Goal: Information Seeking & Learning: Compare options

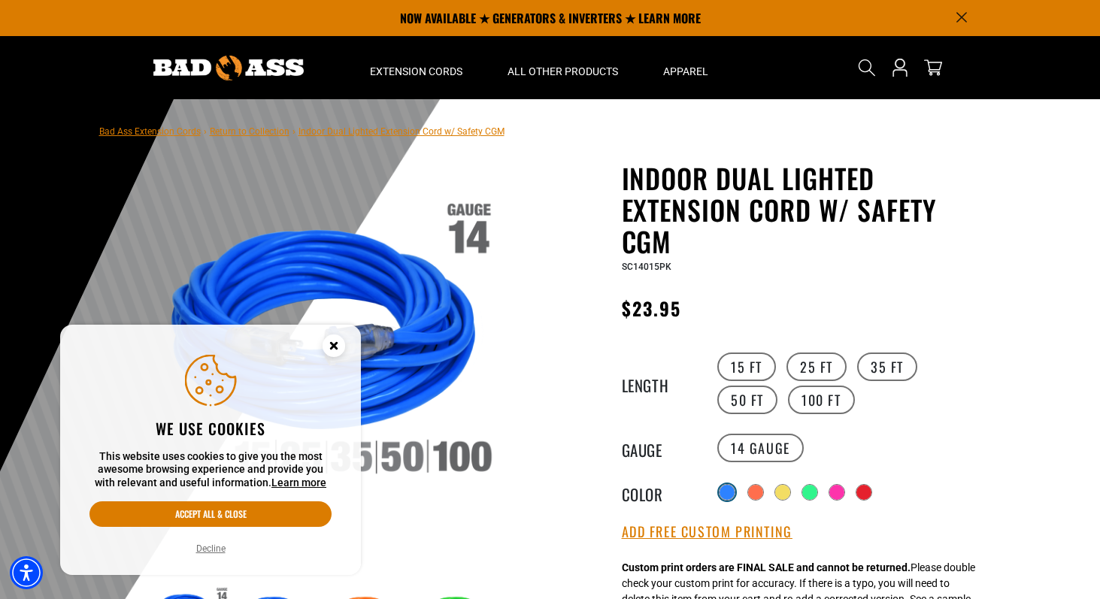
click at [722, 490] on div at bounding box center [726, 492] width 15 height 15
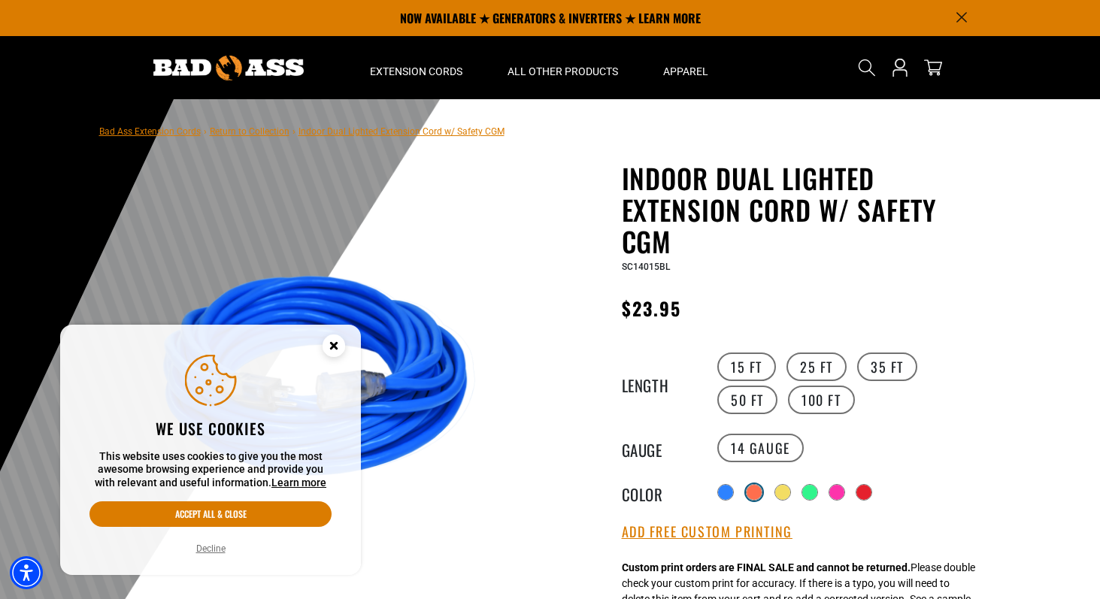
click at [753, 490] on div at bounding box center [754, 492] width 15 height 15
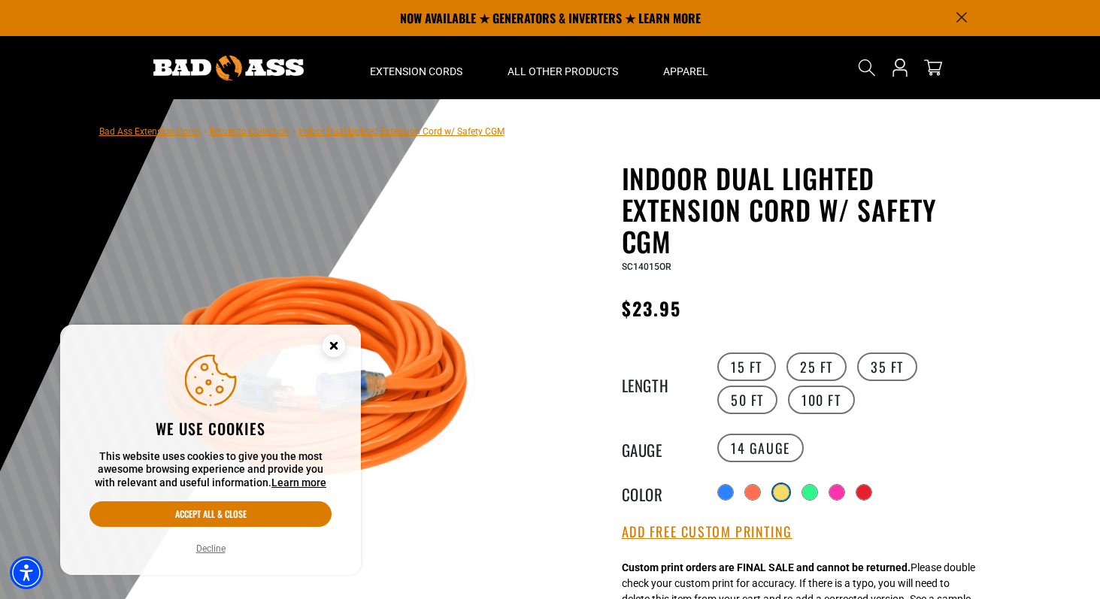
click at [780, 492] on div at bounding box center [781, 492] width 15 height 15
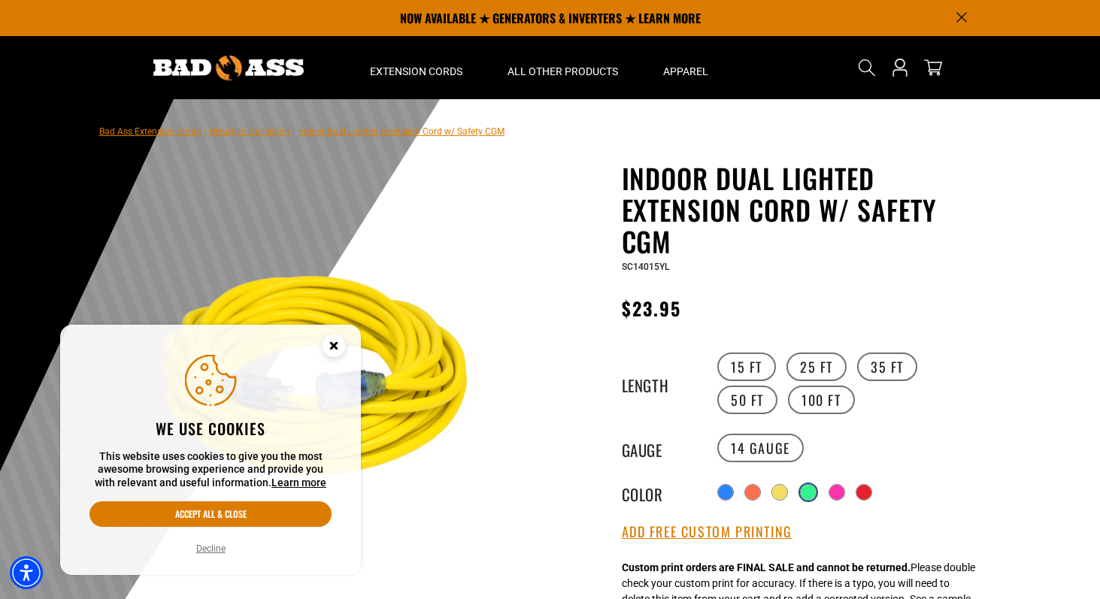
click at [810, 496] on div at bounding box center [808, 492] width 15 height 15
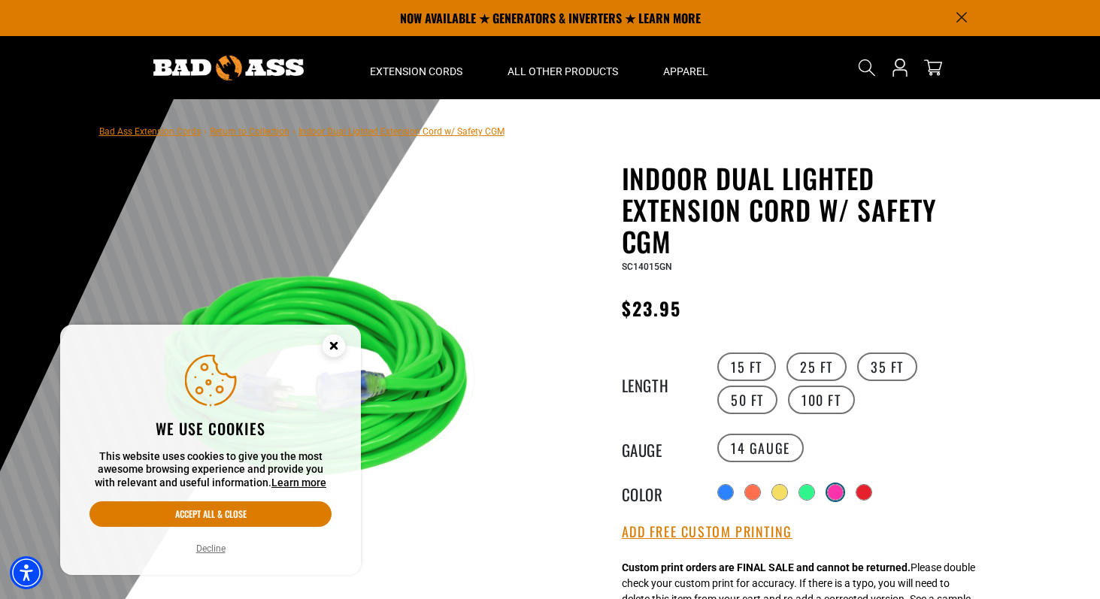
click at [834, 495] on div at bounding box center [835, 492] width 15 height 15
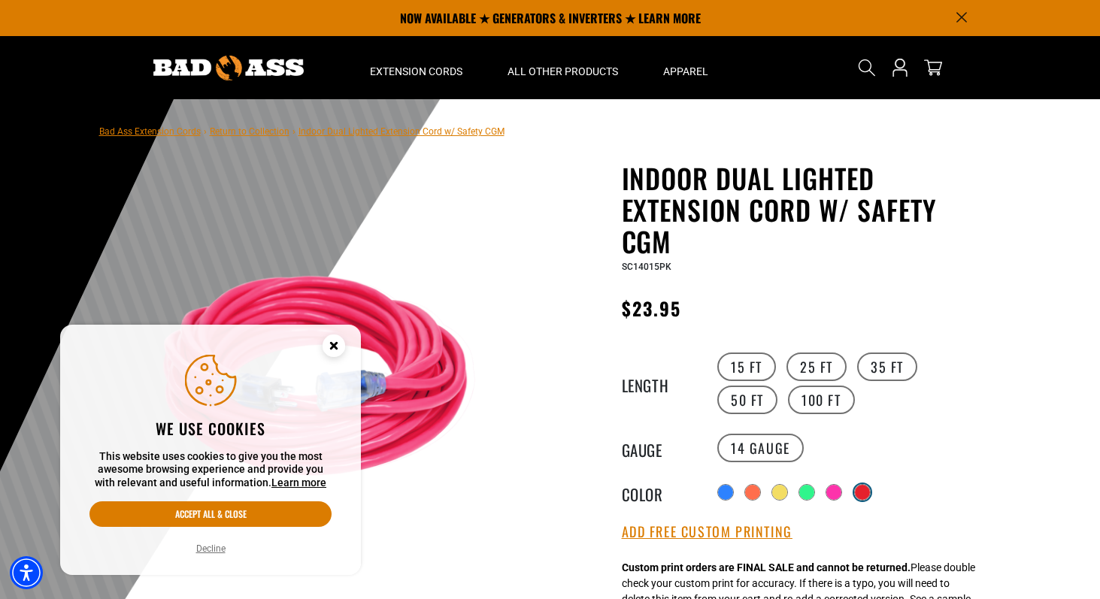
click at [862, 496] on div at bounding box center [862, 492] width 15 height 15
